Goal: Navigation & Orientation: Find specific page/section

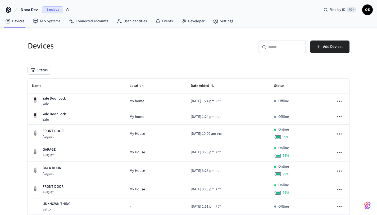
click at [39, 11] on button "Nova Dev Sandbox" at bounding box center [45, 9] width 52 height 11
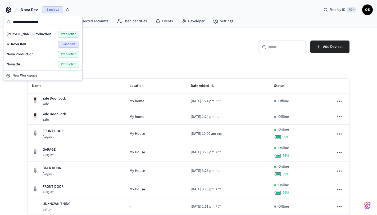
click at [36, 53] on div "Nova Production Production" at bounding box center [43, 54] width 72 height 7
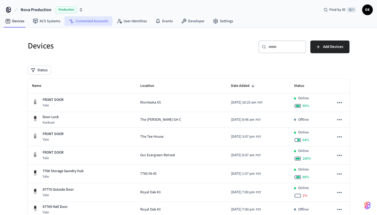
click at [97, 18] on link "Connected Accounts" at bounding box center [89, 21] width 48 height 10
